Goal: Information Seeking & Learning: Learn about a topic

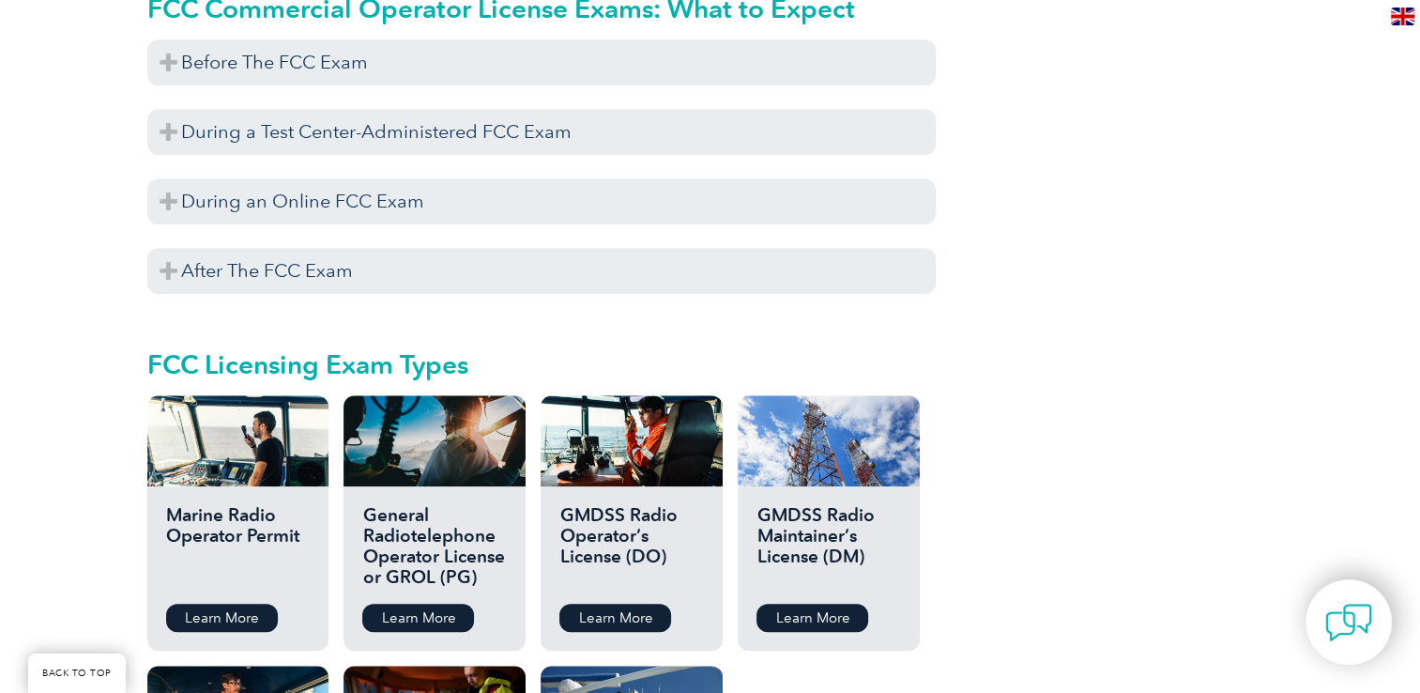
scroll to position [1839, 0]
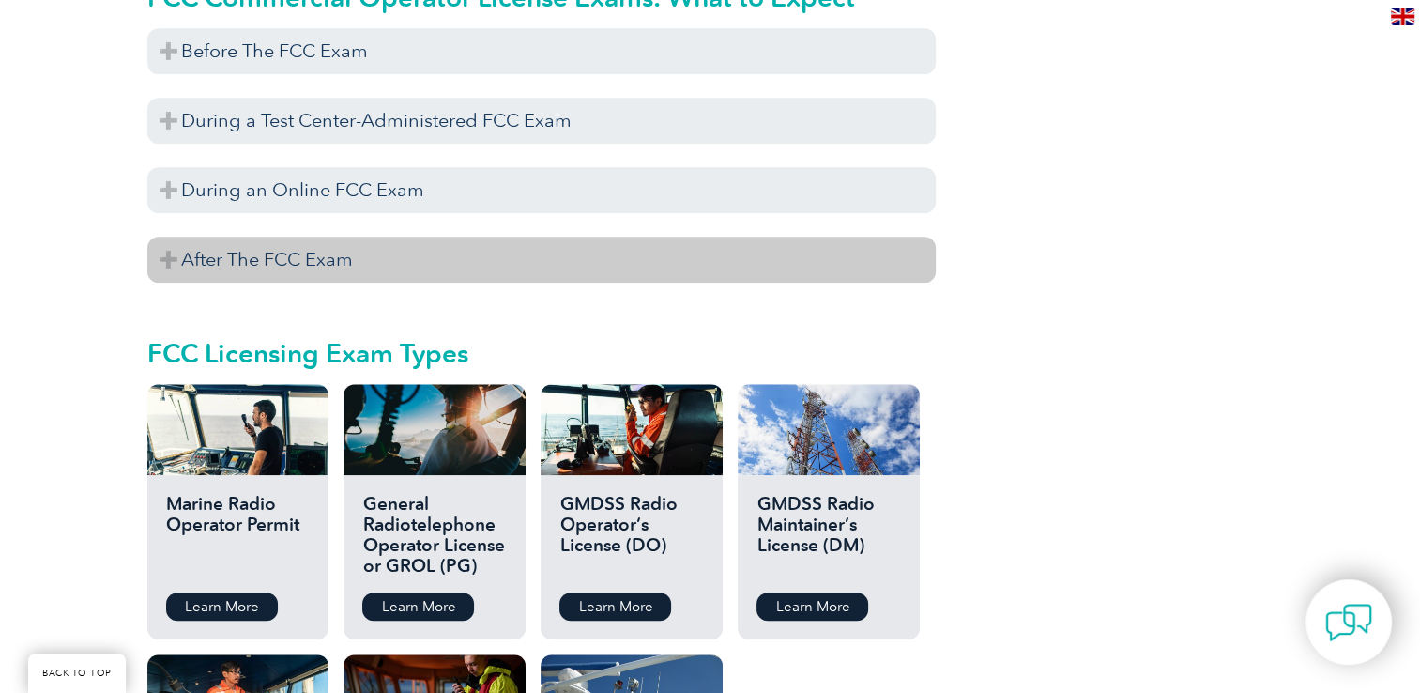
click at [170, 236] on h3 "After The FCC Exam" at bounding box center [541, 259] width 788 height 46
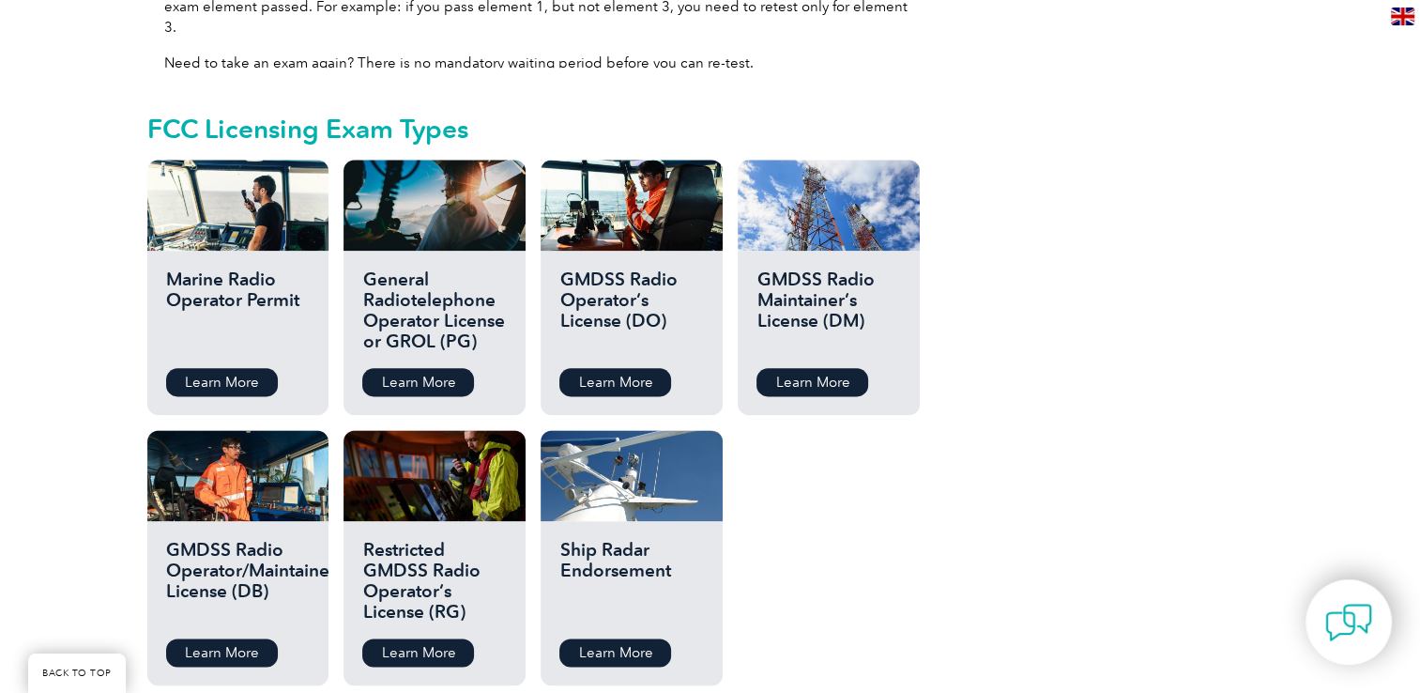
scroll to position [2290, 0]
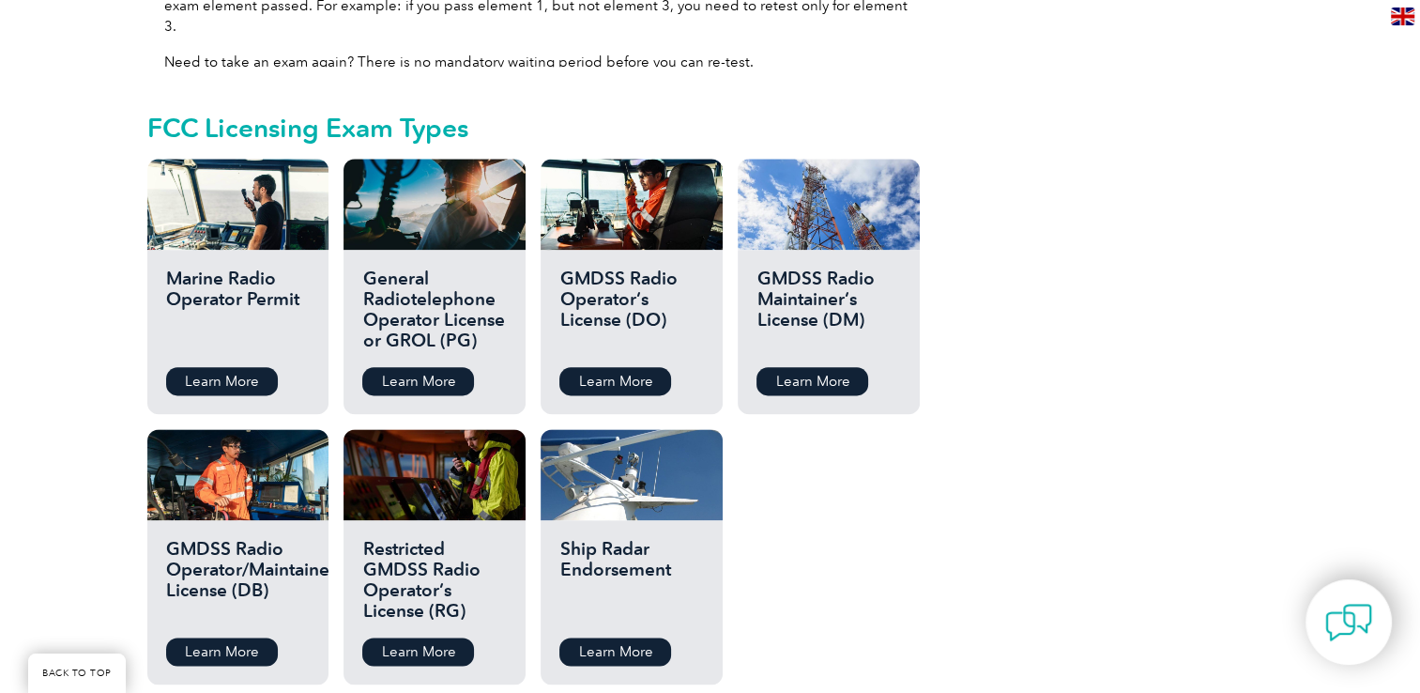
click at [791, 268] on h2 "GMDSS Radio Maintainer’s License (DM)" at bounding box center [828, 310] width 144 height 84
click at [815, 367] on link "Learn More" at bounding box center [812, 381] width 112 height 28
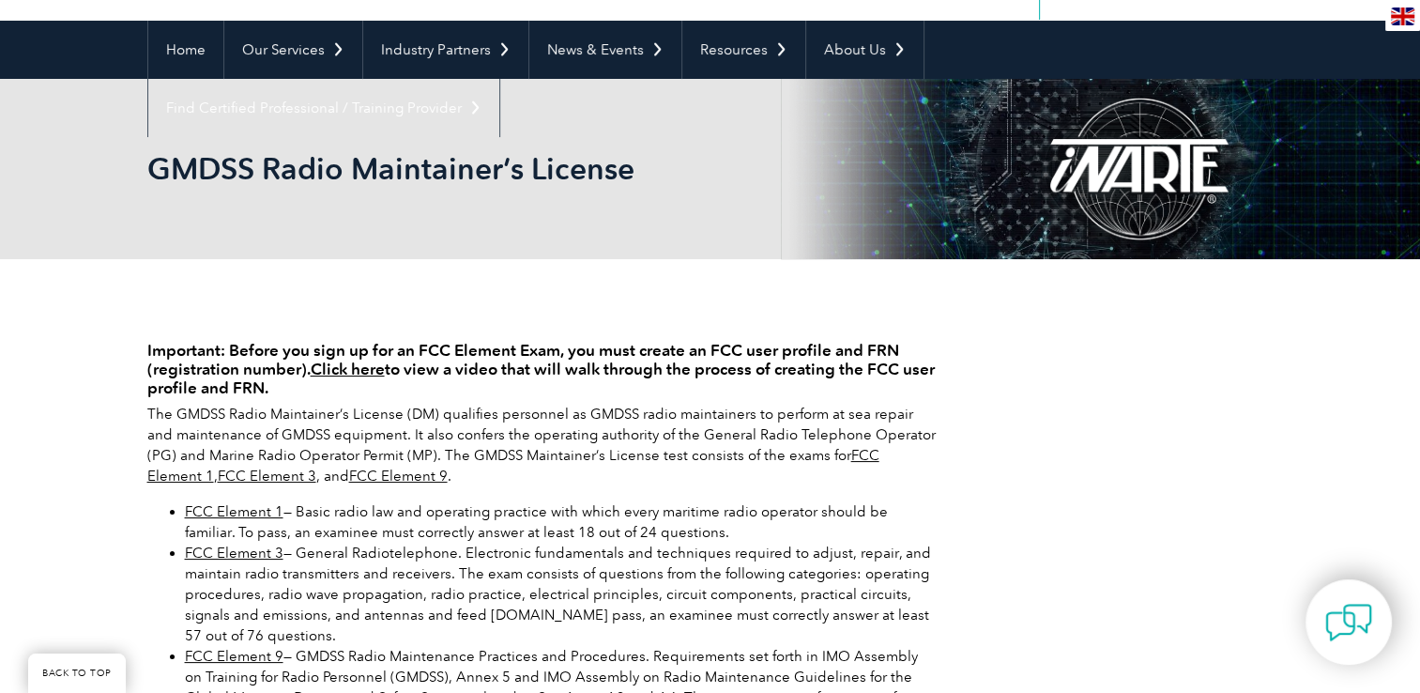
scroll to position [150, 0]
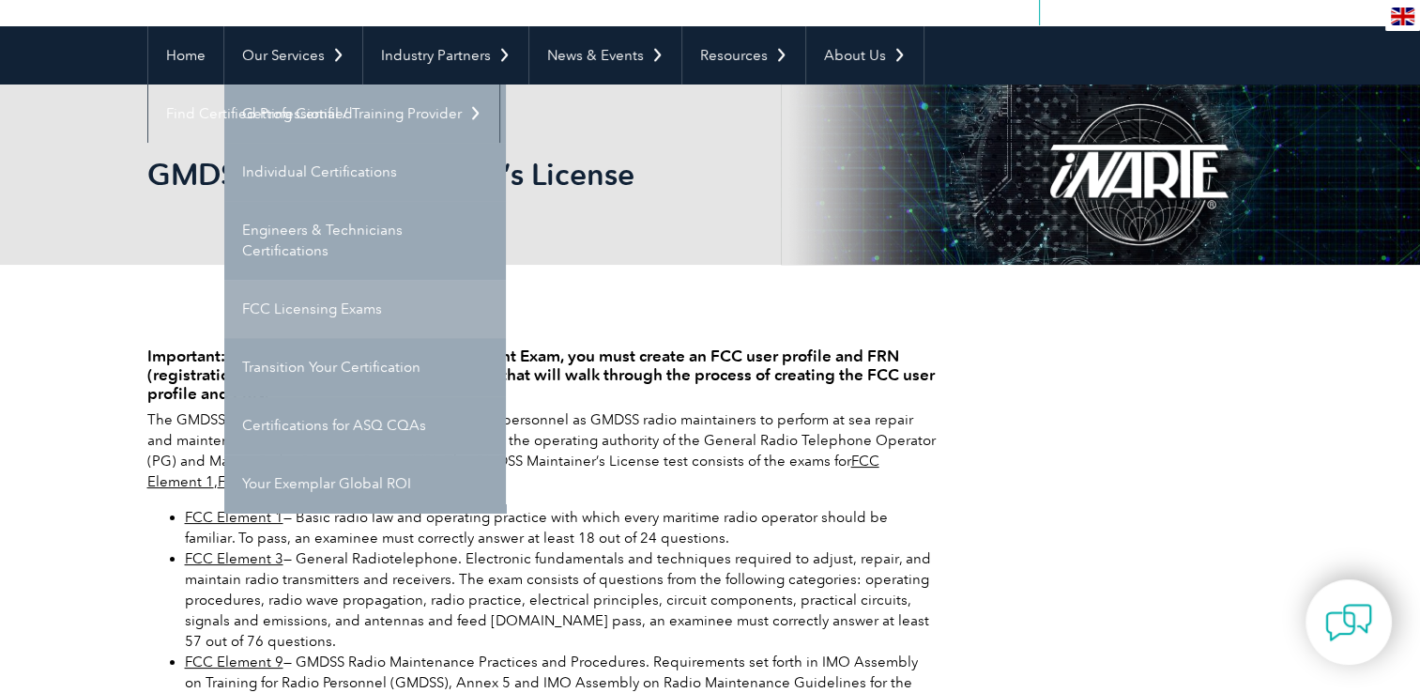
click at [309, 318] on link "FCC Licensing Exams" at bounding box center [365, 309] width 282 height 58
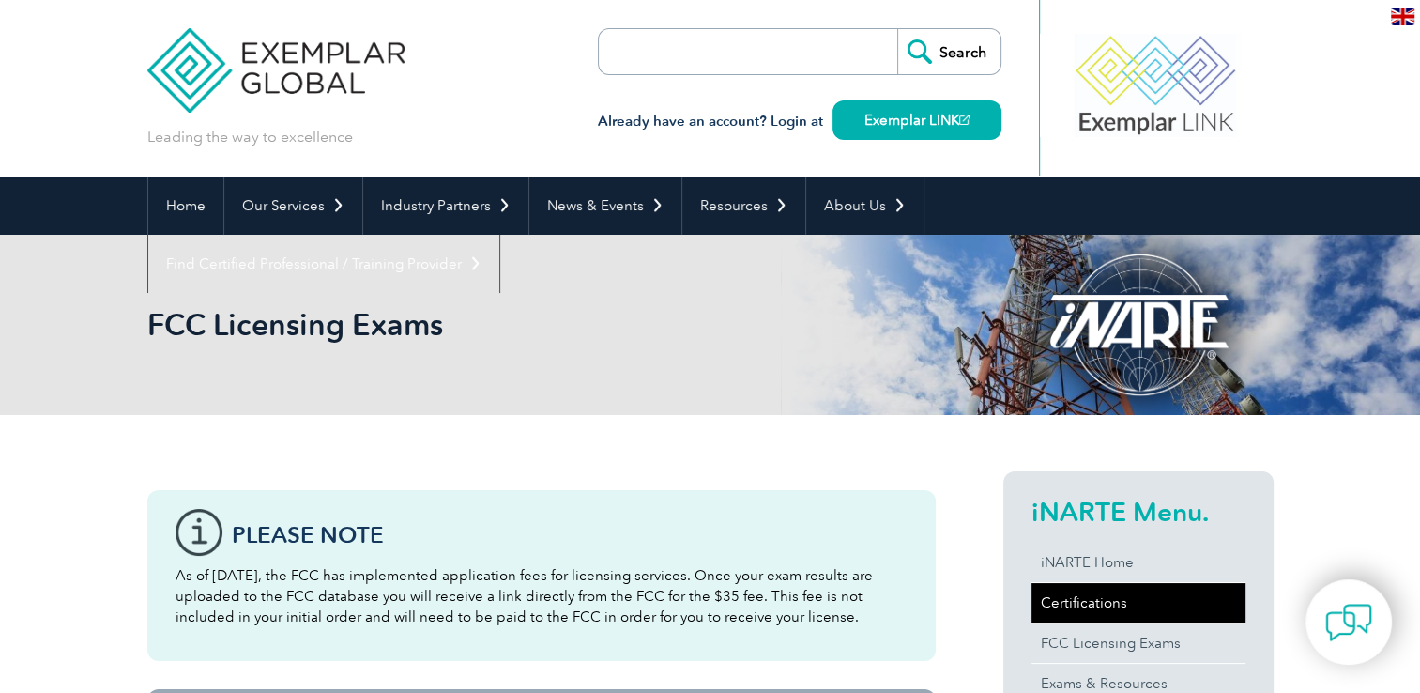
click at [1052, 602] on link "Certifications" at bounding box center [1138, 602] width 214 height 39
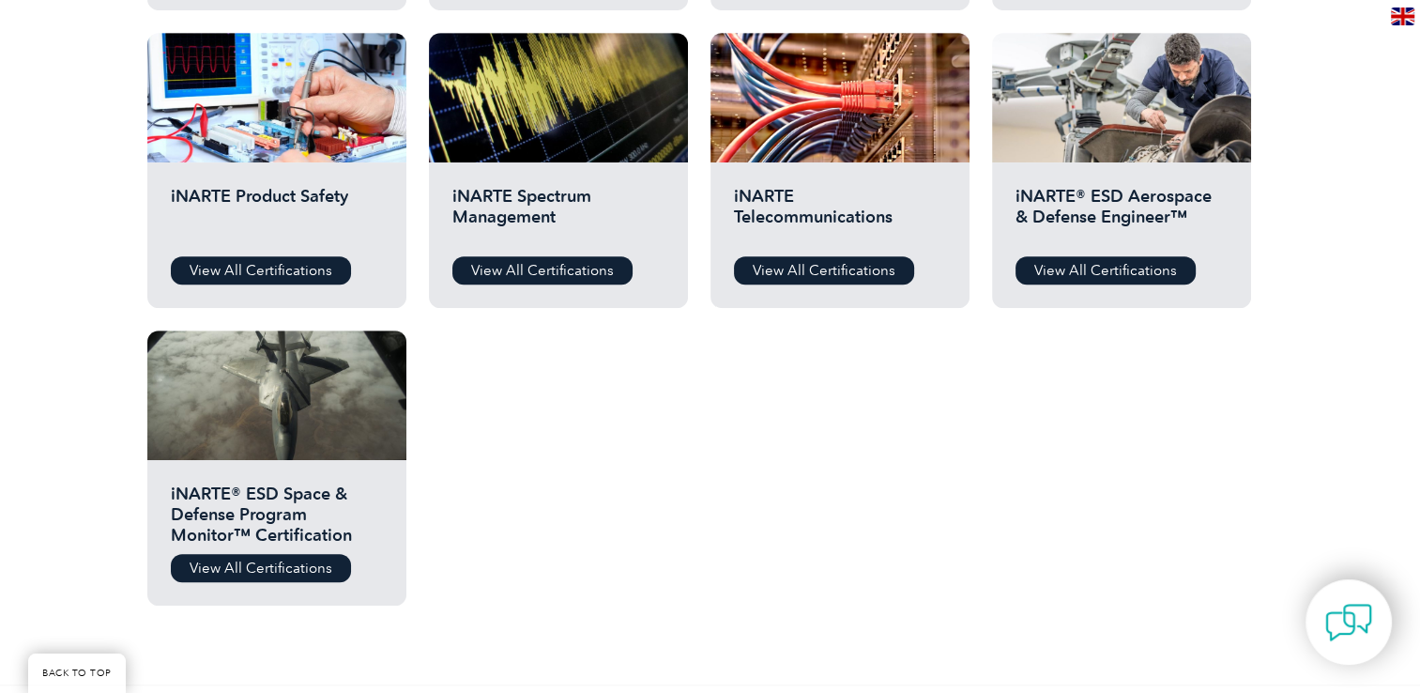
scroll to position [938, 0]
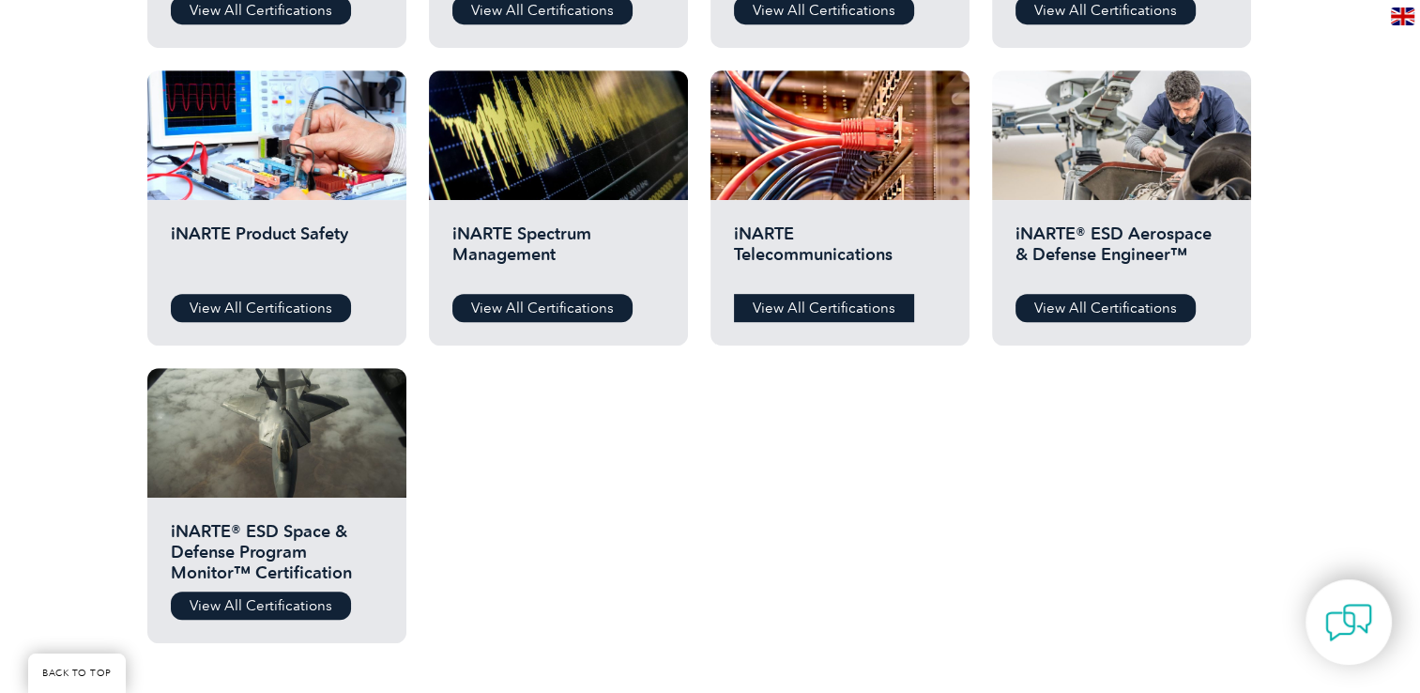
click at [855, 298] on link "View All Certifications" at bounding box center [824, 308] width 180 height 28
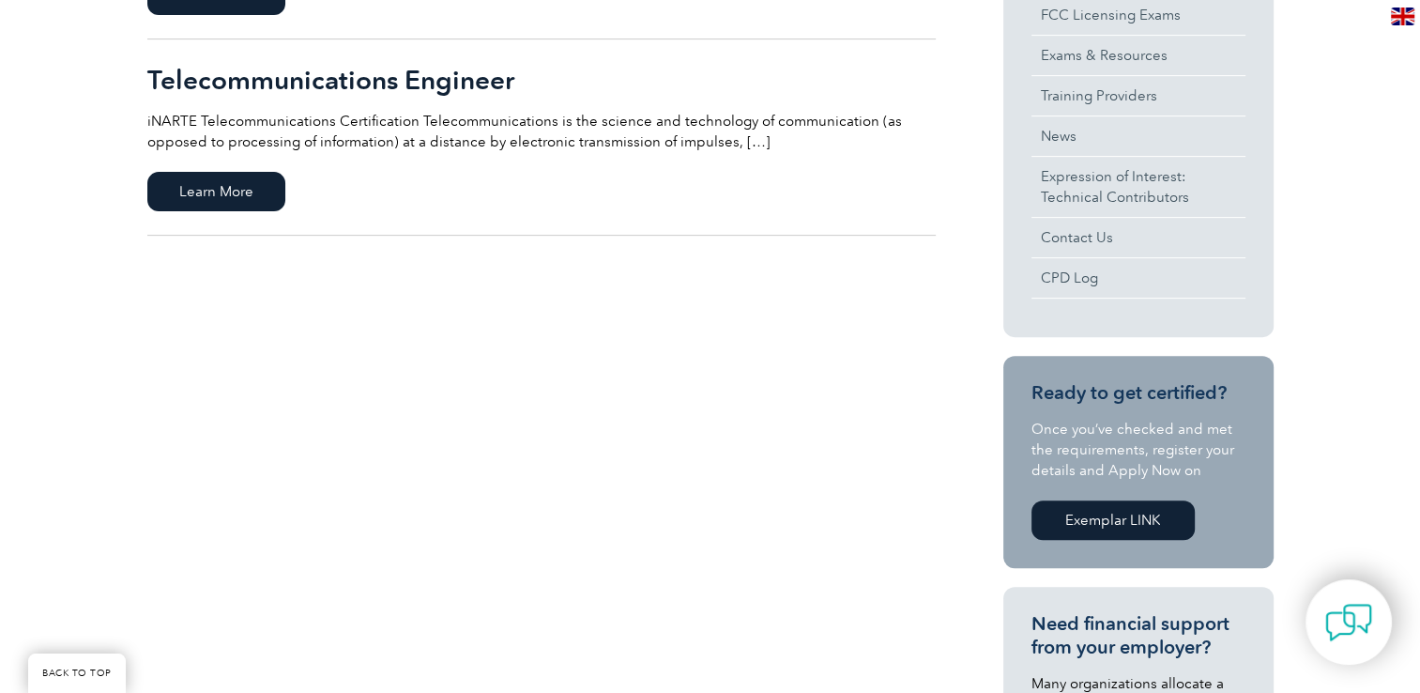
scroll to position [788, 0]
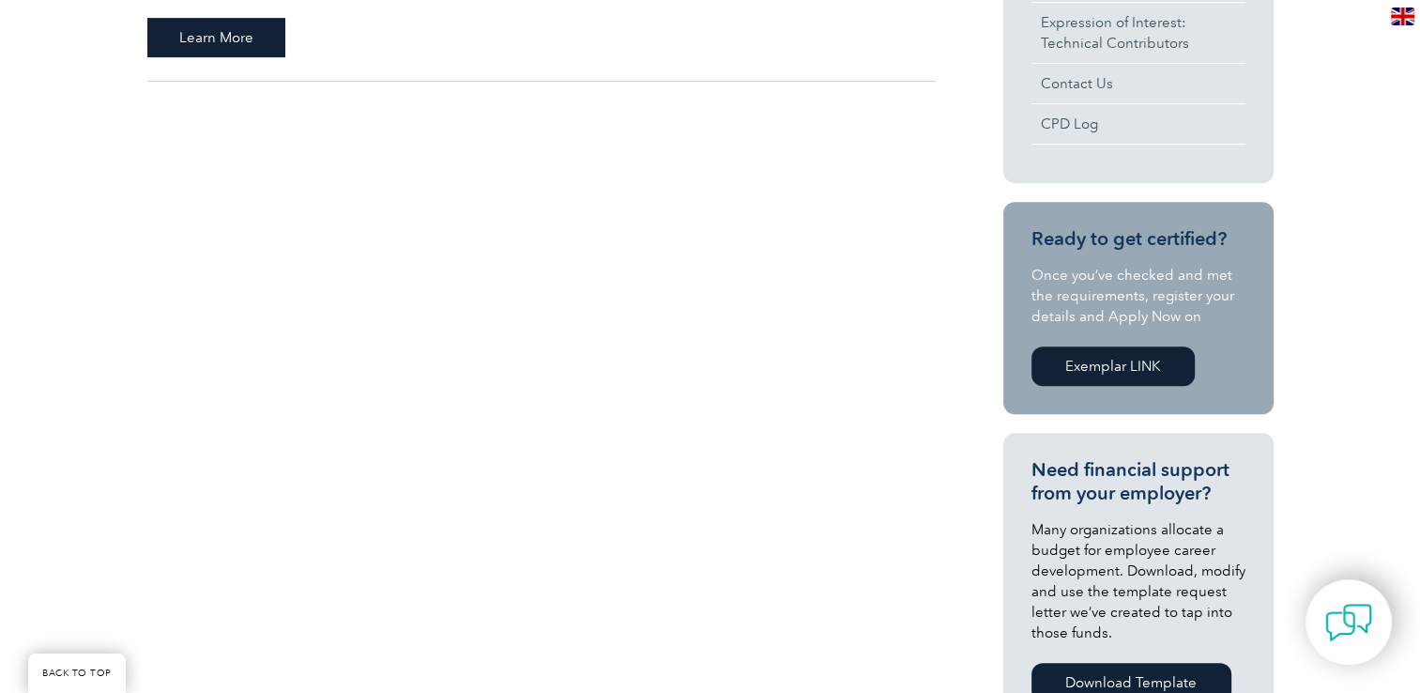
click at [208, 28] on span "Learn More" at bounding box center [216, 37] width 138 height 39
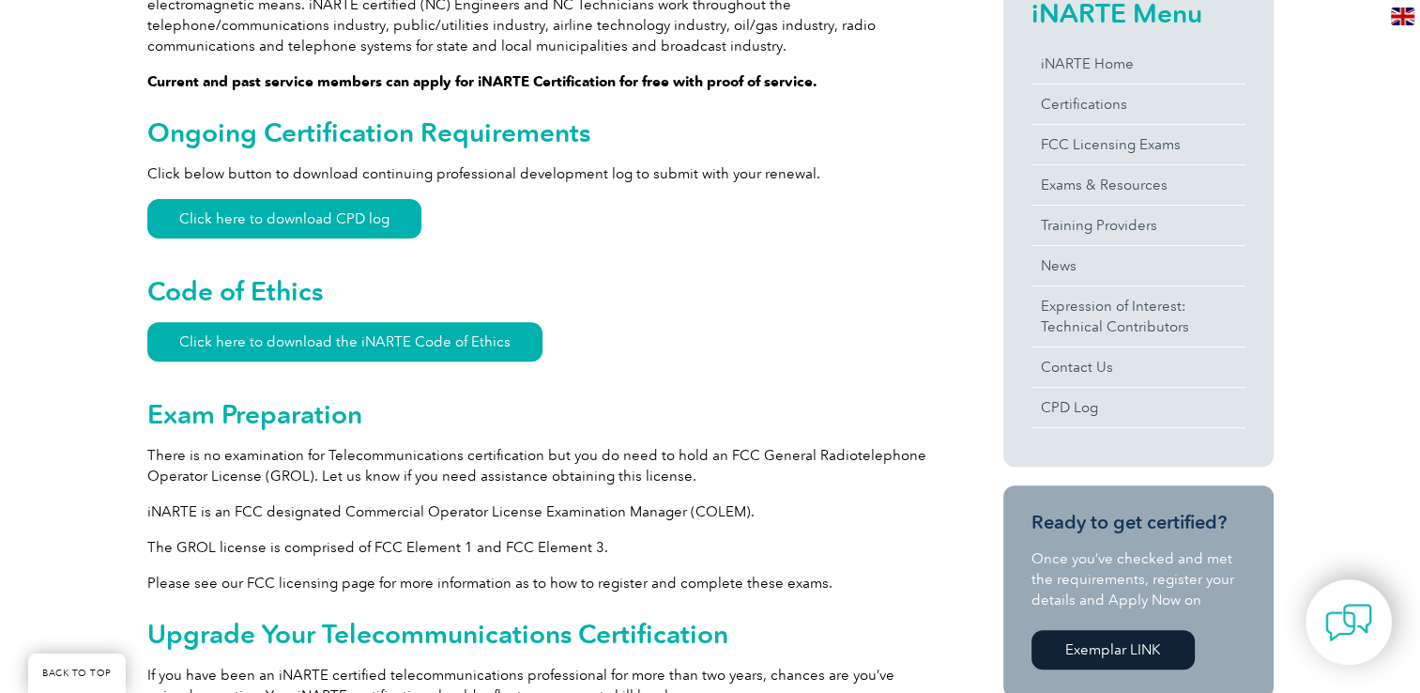
scroll to position [676, 0]
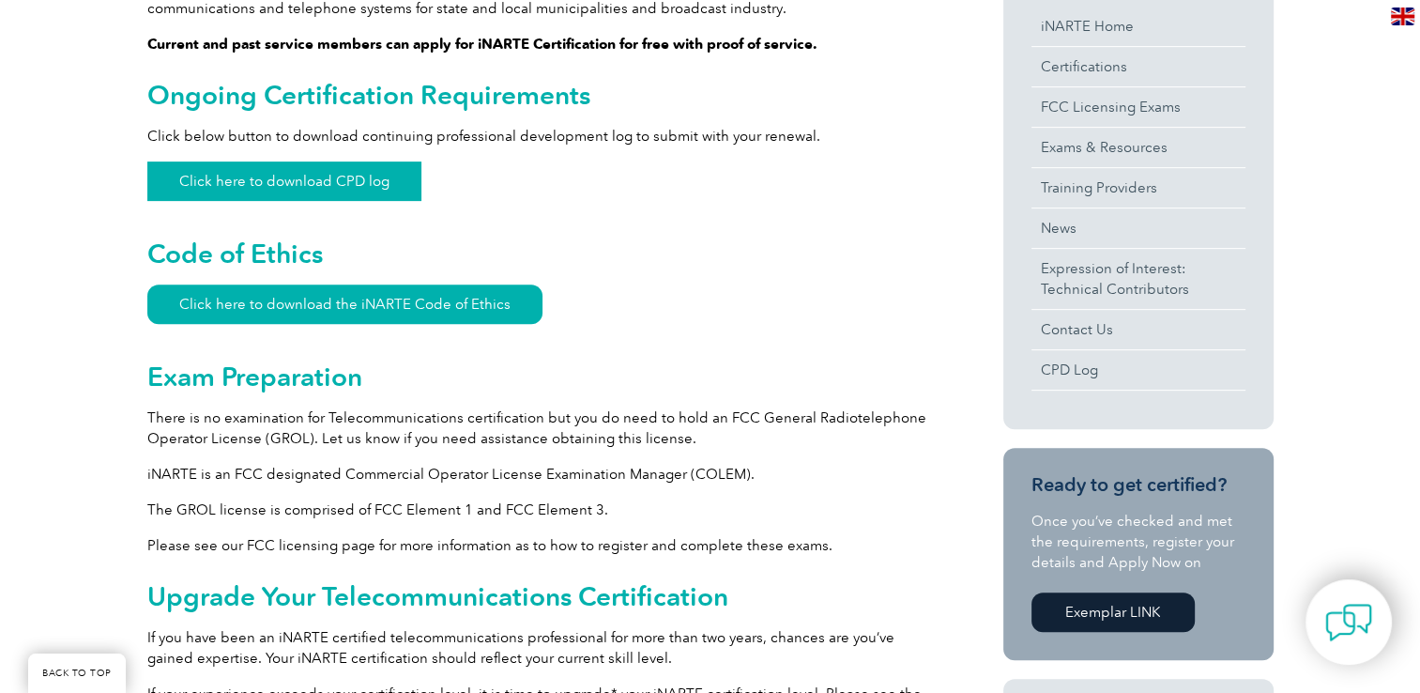
click at [272, 188] on link "Click here to download CPD log" at bounding box center [284, 180] width 274 height 39
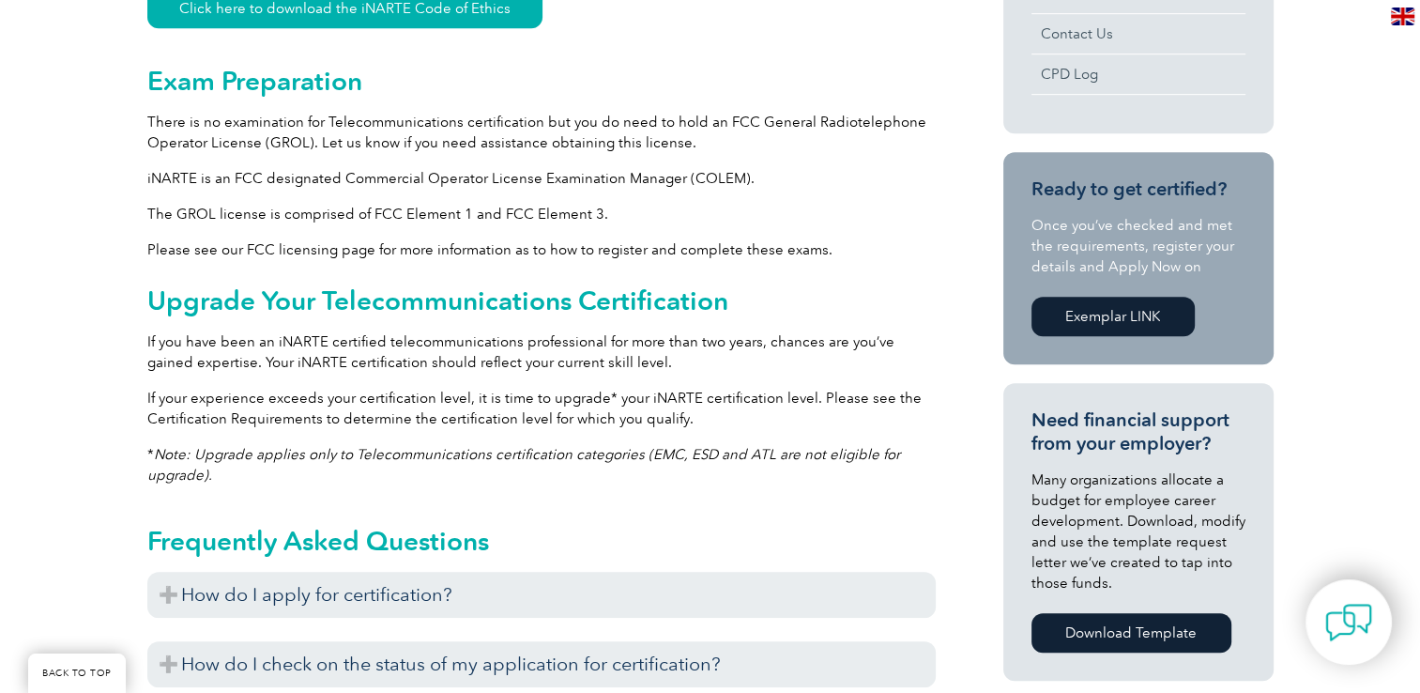
scroll to position [976, 0]
